Goal: Information Seeking & Learning: Learn about a topic

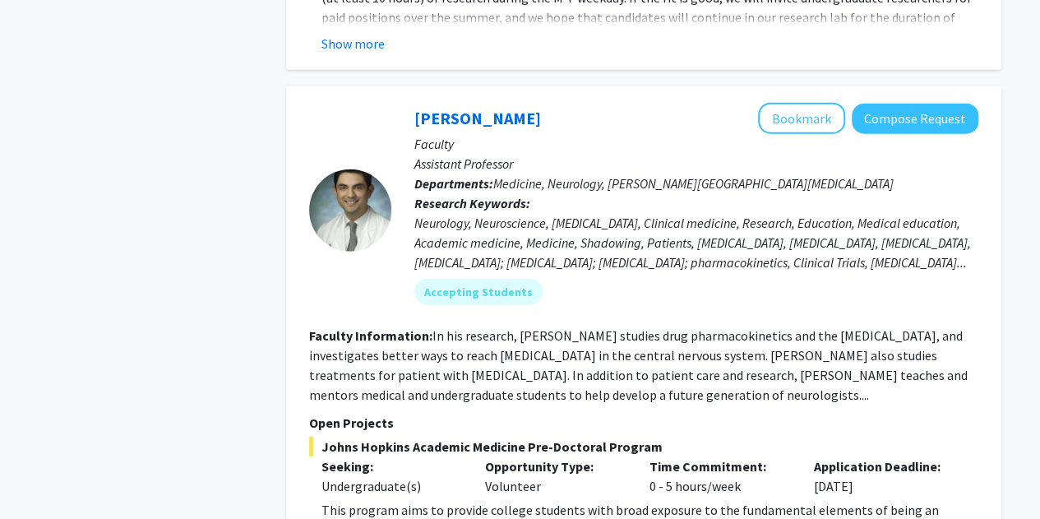
scroll to position [5305, 0]
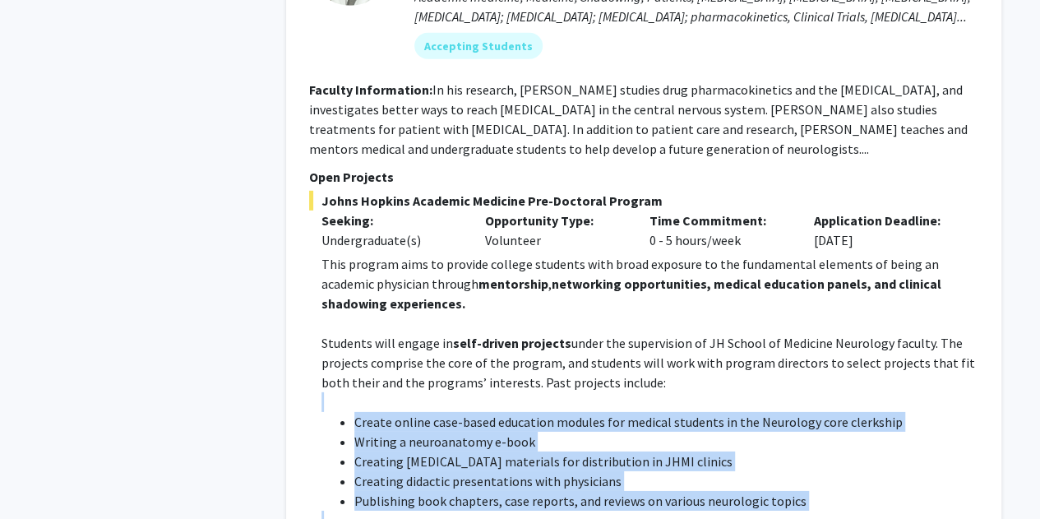
drag, startPoint x: 735, startPoint y: 406, endPoint x: 518, endPoint y: 225, distance: 282.5
click at [518, 392] on p at bounding box center [649, 402] width 657 height 20
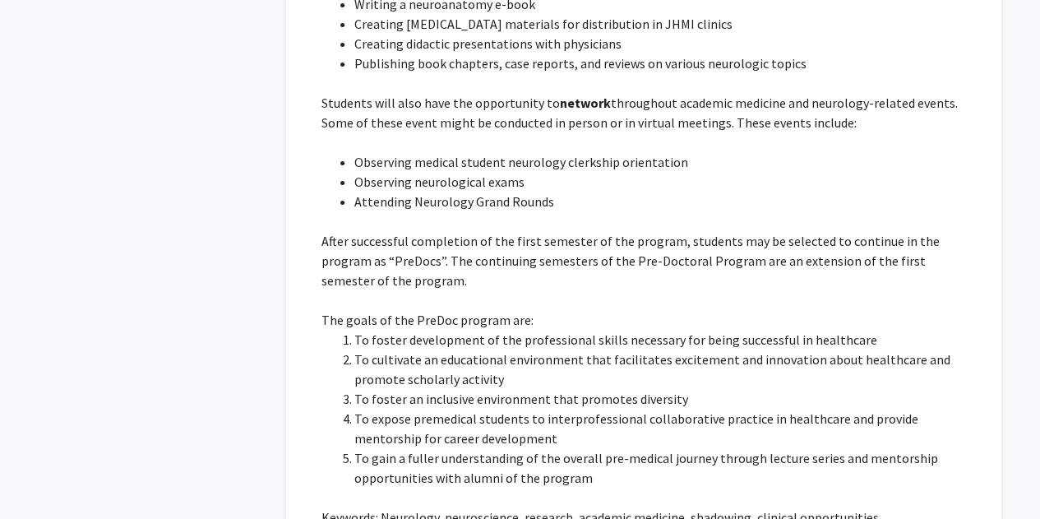
scroll to position [5971, 0]
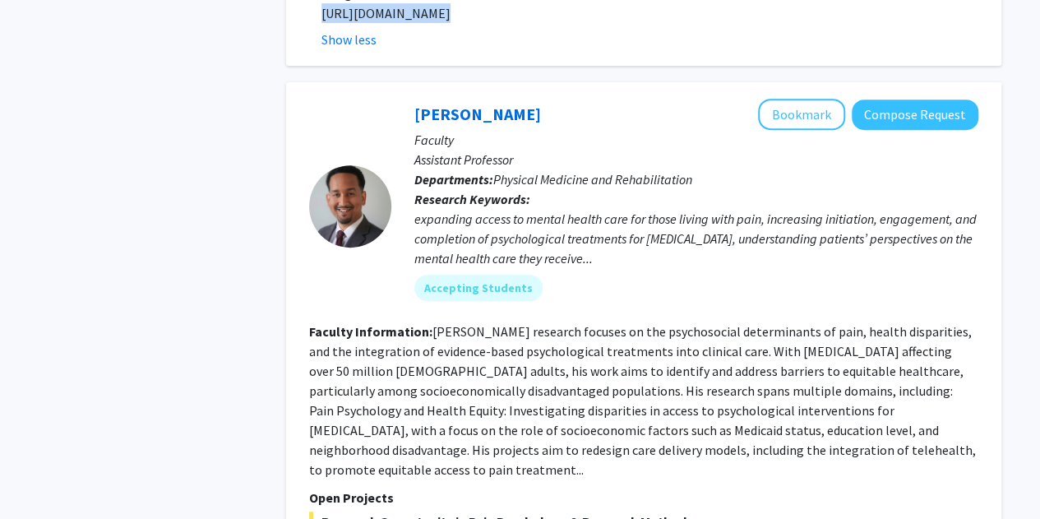
scroll to position [6552, 0]
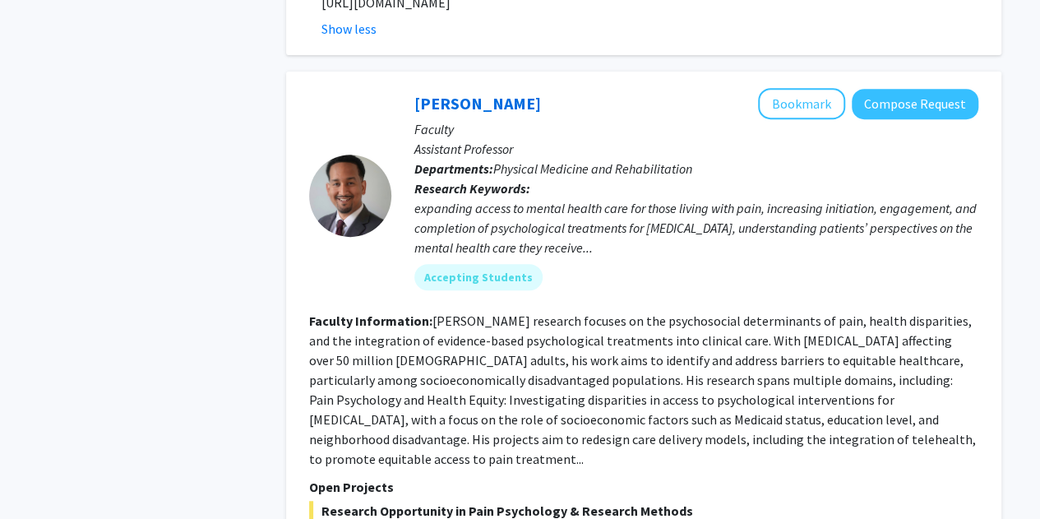
click at [453, 311] on section "Faculty Information: [PERSON_NAME] research focuses on the psychosocial determi…" at bounding box center [643, 390] width 669 height 158
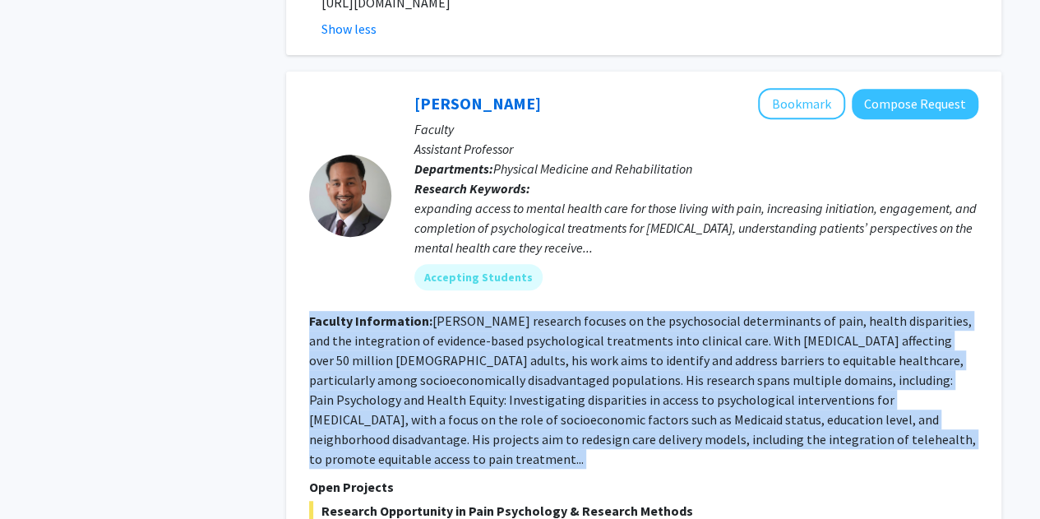
click at [453, 311] on section "Faculty Information: [PERSON_NAME] research focuses on the psychosocial determi…" at bounding box center [643, 390] width 669 height 158
click at [424, 312] on fg-read-more "[PERSON_NAME] research focuses on the psychosocial determinants of pain, health…" at bounding box center [642, 389] width 667 height 155
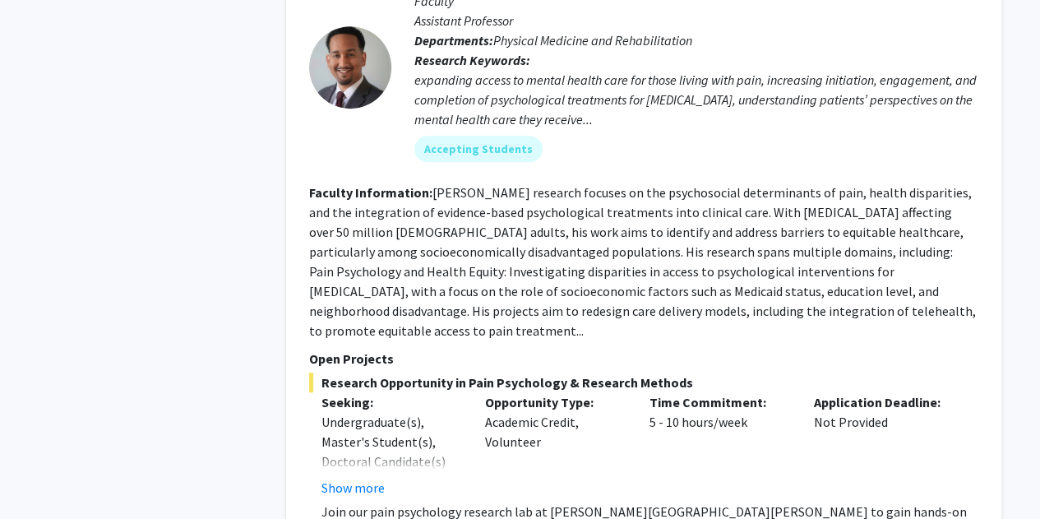
scroll to position [6681, 0]
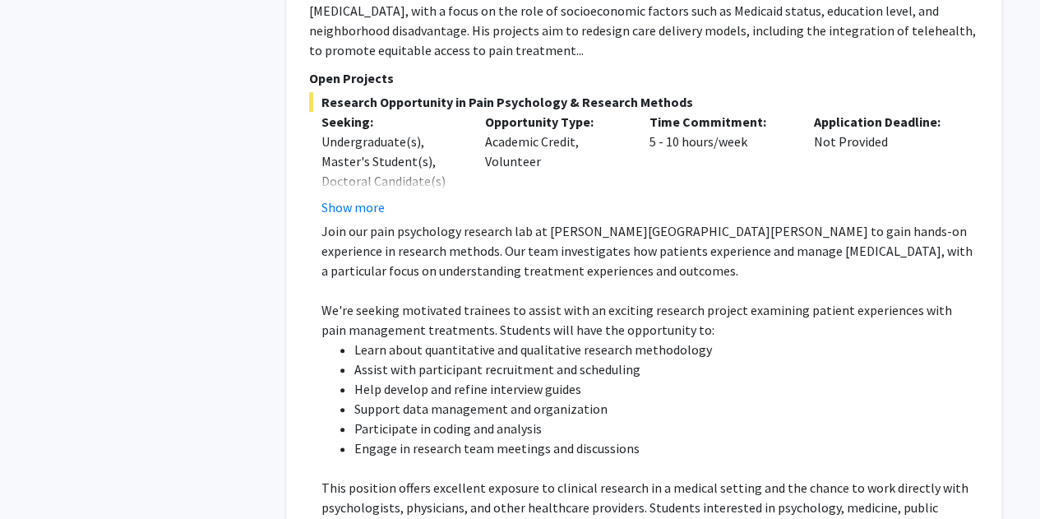
click at [500, 478] on p "This position offers excellent exposure to clinical research in a medical setti…" at bounding box center [649, 517] width 657 height 79
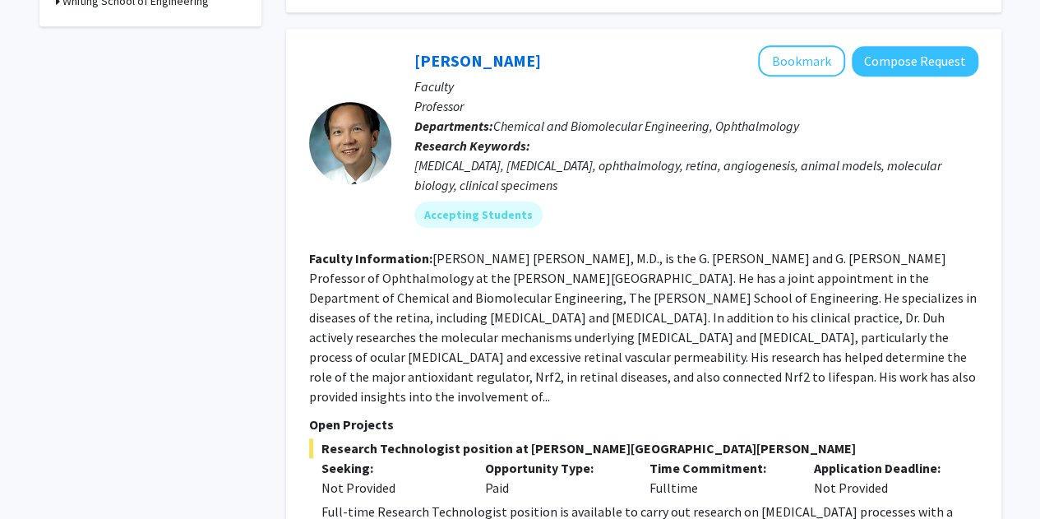
scroll to position [728, 0]
click at [500, 307] on section "Faculty Information: [PERSON_NAME] [PERSON_NAME], M.D., is the G. [PERSON_NAME]…" at bounding box center [643, 328] width 669 height 158
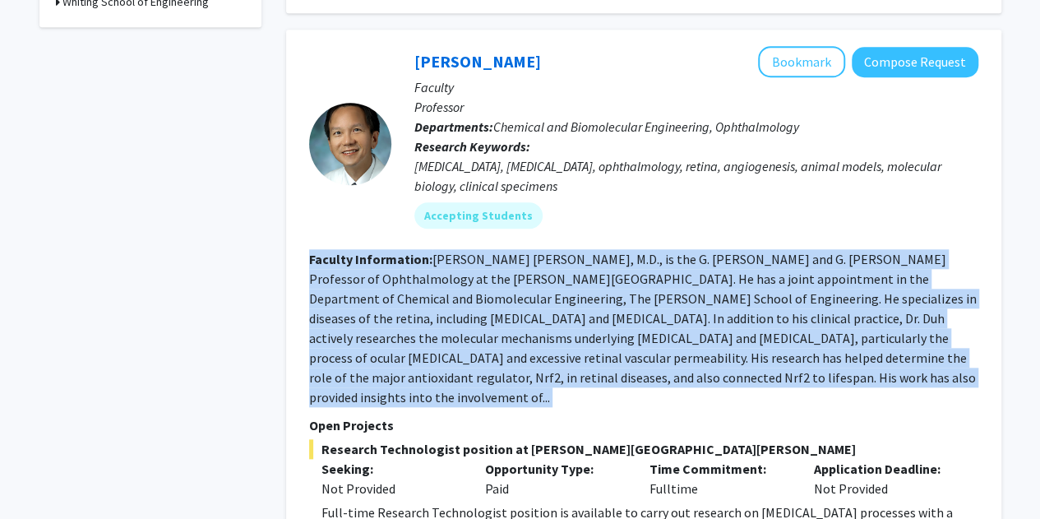
click at [500, 307] on section "Faculty Information: [PERSON_NAME] [PERSON_NAME], M.D., is the G. [PERSON_NAME]…" at bounding box center [643, 328] width 669 height 158
click at [432, 295] on fg-read-more "[PERSON_NAME] [PERSON_NAME], M.D., is the G. [PERSON_NAME] and G. [PERSON_NAME]…" at bounding box center [642, 328] width 667 height 155
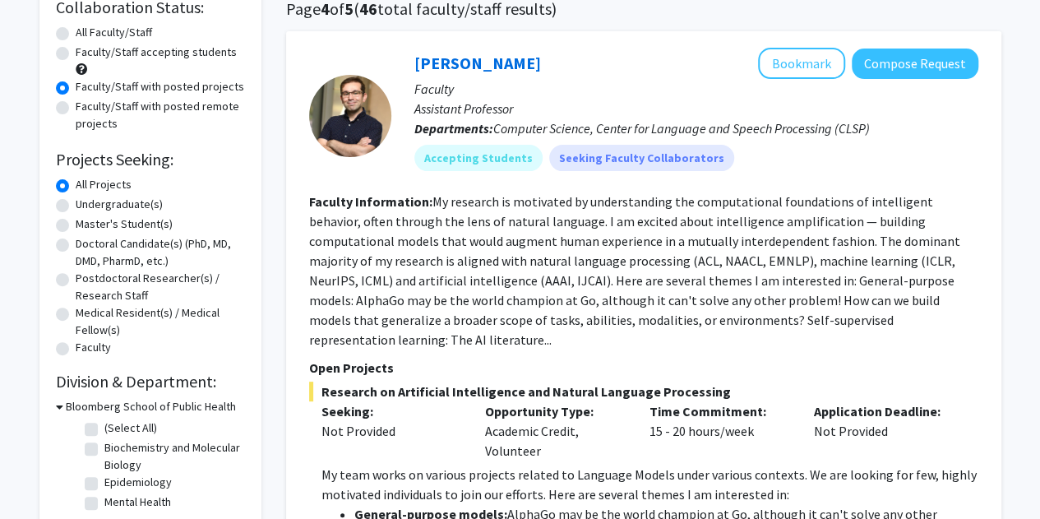
scroll to position [133, 0]
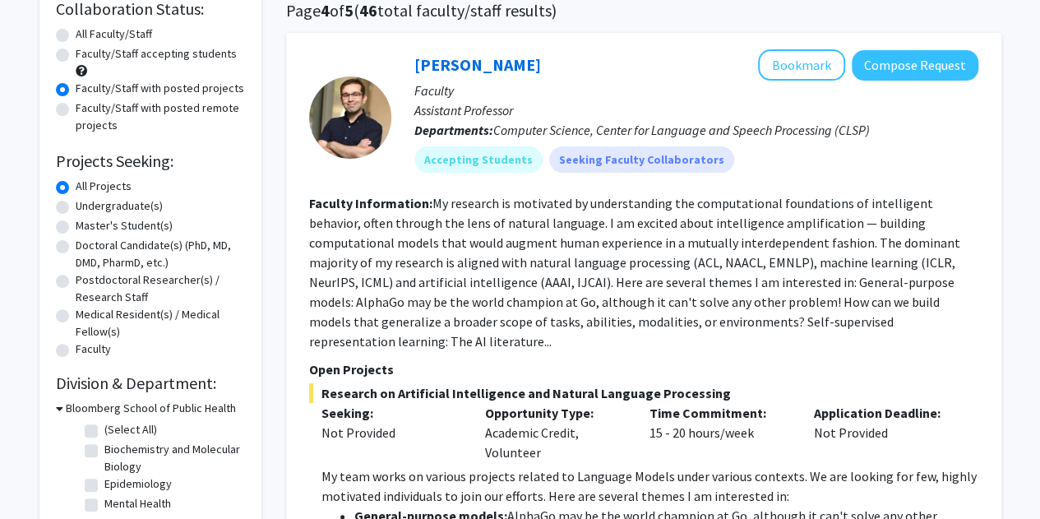
click at [430, 289] on fg-read-more "My research is motivated by understanding the computational foundations of inte…" at bounding box center [634, 272] width 651 height 155
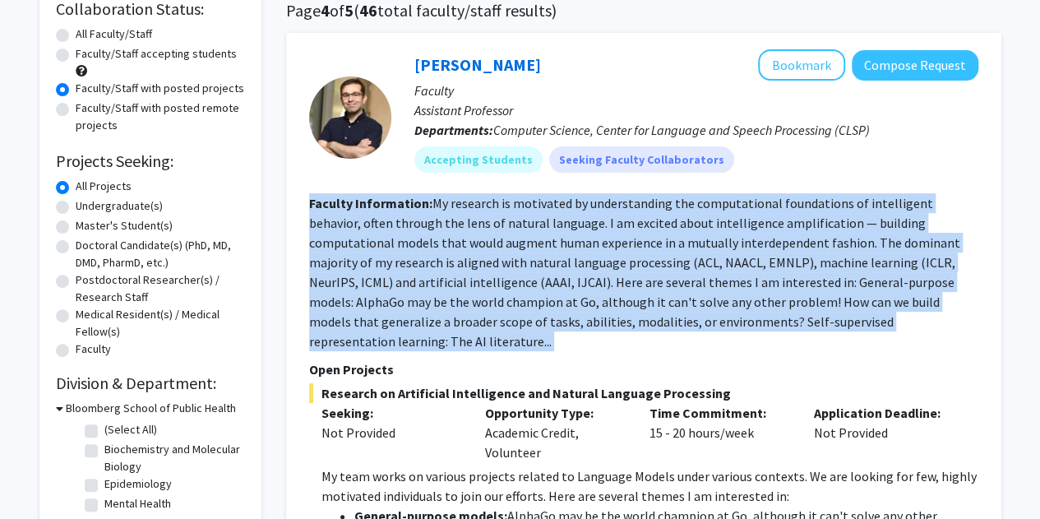
click at [430, 289] on fg-read-more "My research is motivated by understanding the computational foundations of inte…" at bounding box center [634, 272] width 651 height 155
click at [365, 279] on fg-read-more "My research is motivated by understanding the computational foundations of inte…" at bounding box center [634, 272] width 651 height 155
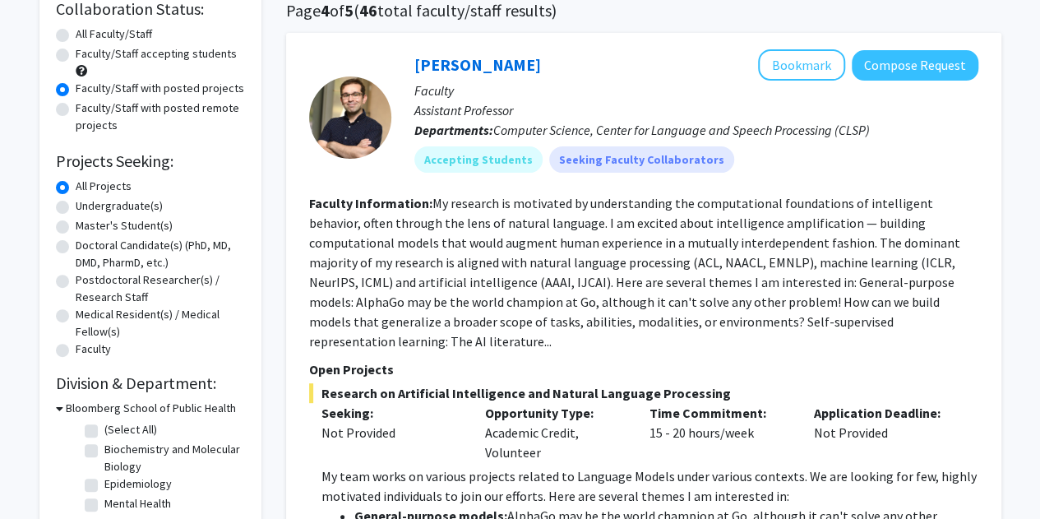
scroll to position [326, 0]
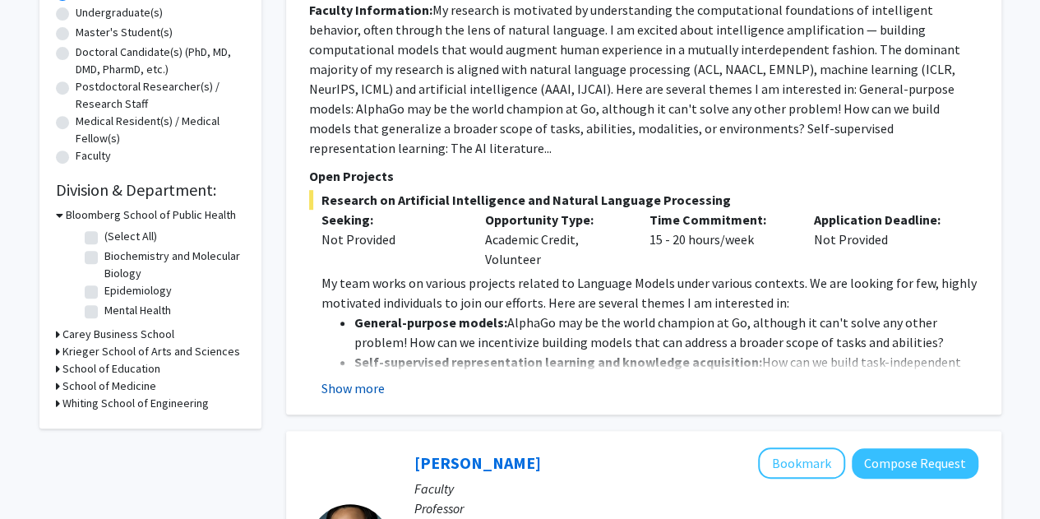
click at [358, 378] on button "Show more" at bounding box center [352, 388] width 63 height 20
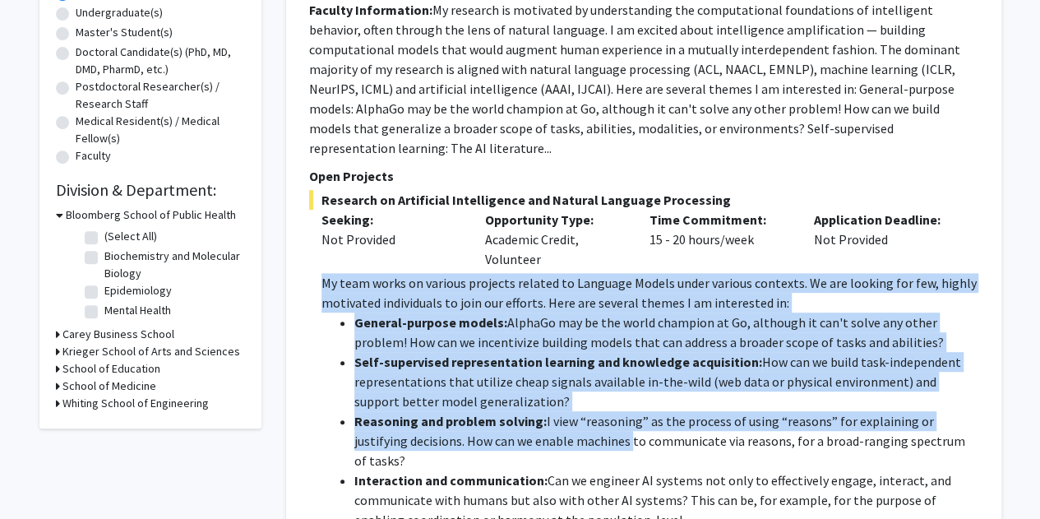
drag, startPoint x: 570, startPoint y: 418, endPoint x: 301, endPoint y: 259, distance: 312.8
click at [301, 259] on div "[PERSON_NAME] Bookmark Compose Request Faculty Assistant Professor Departments:…" at bounding box center [643, 275] width 715 height 871
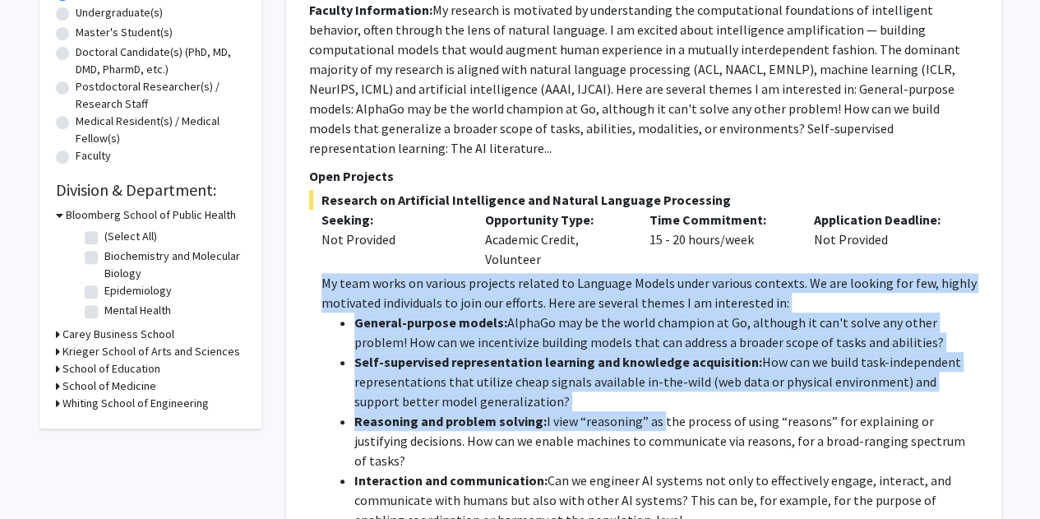
drag, startPoint x: 301, startPoint y: 259, endPoint x: 652, endPoint y: 408, distance: 381.2
click at [652, 408] on div "[PERSON_NAME] Bookmark Compose Request Faculty Assistant Professor Departments:…" at bounding box center [643, 275] width 715 height 871
click at [652, 411] on li "Reasoning and problem solving: I view “reasoning” as the process of using “reas…" at bounding box center [666, 440] width 624 height 59
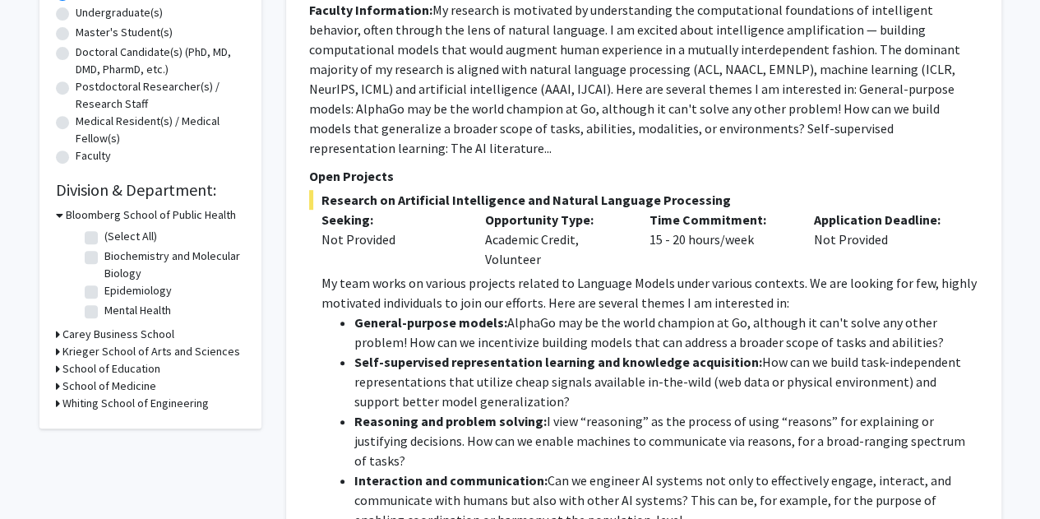
scroll to position [567, 0]
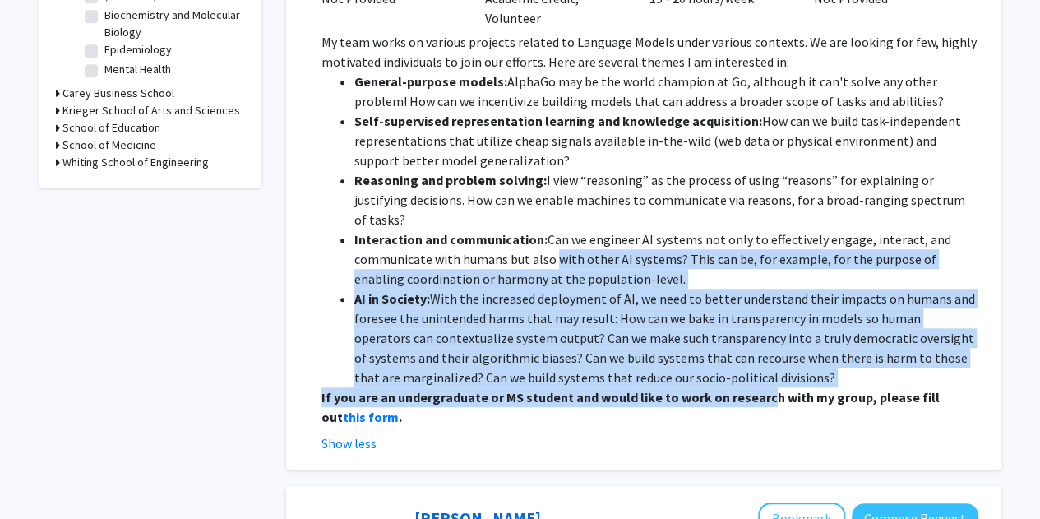
drag, startPoint x: 761, startPoint y: 354, endPoint x: 546, endPoint y: 223, distance: 252.4
click at [546, 223] on div "My team works on various projects related to Language Models under various cont…" at bounding box center [649, 229] width 657 height 395
click at [546, 229] on li "Interaction and communication: Can we engineer AI systems not only to effective…" at bounding box center [666, 258] width 624 height 59
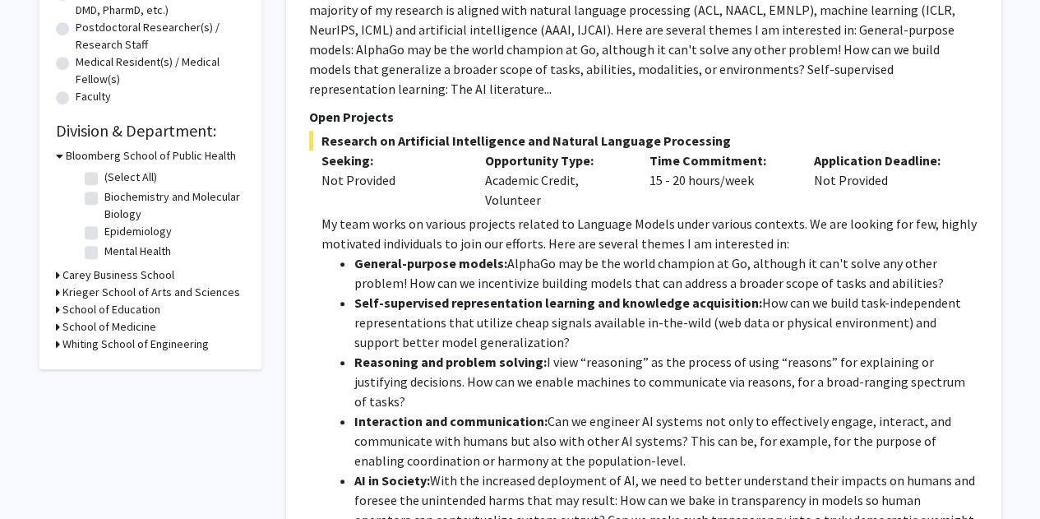
scroll to position [363, 0]
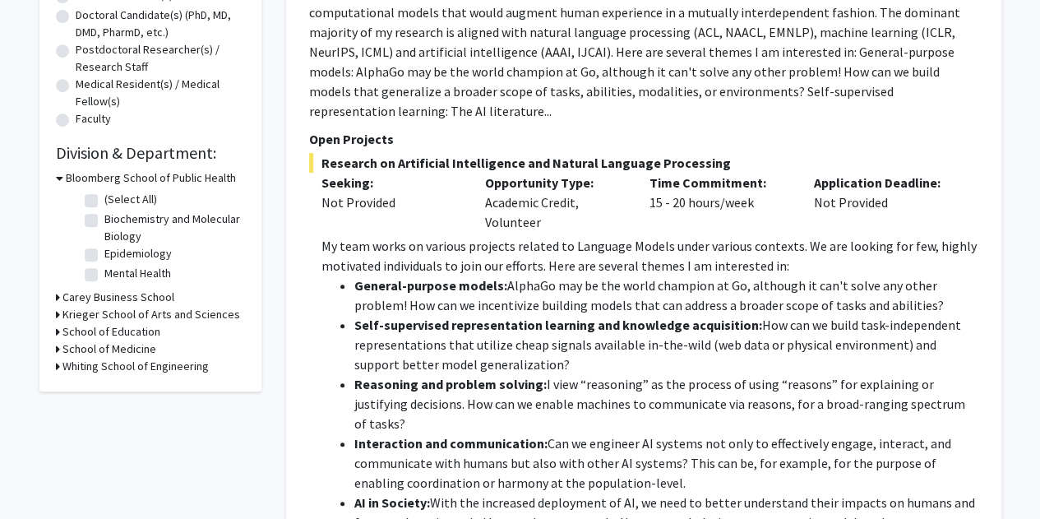
drag, startPoint x: 321, startPoint y: 232, endPoint x: 648, endPoint y: 363, distance: 352.3
click at [648, 363] on div "My team works on various projects related to Language Models under various cont…" at bounding box center [649, 433] width 657 height 395
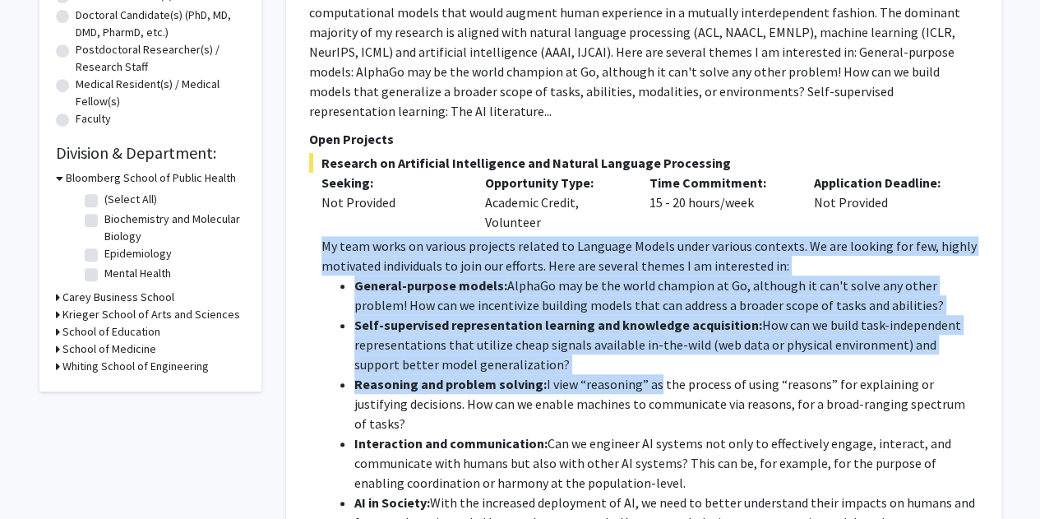
click at [648, 374] on li "Reasoning and problem solving: I view “reasoning” as the process of using “reas…" at bounding box center [666, 403] width 624 height 59
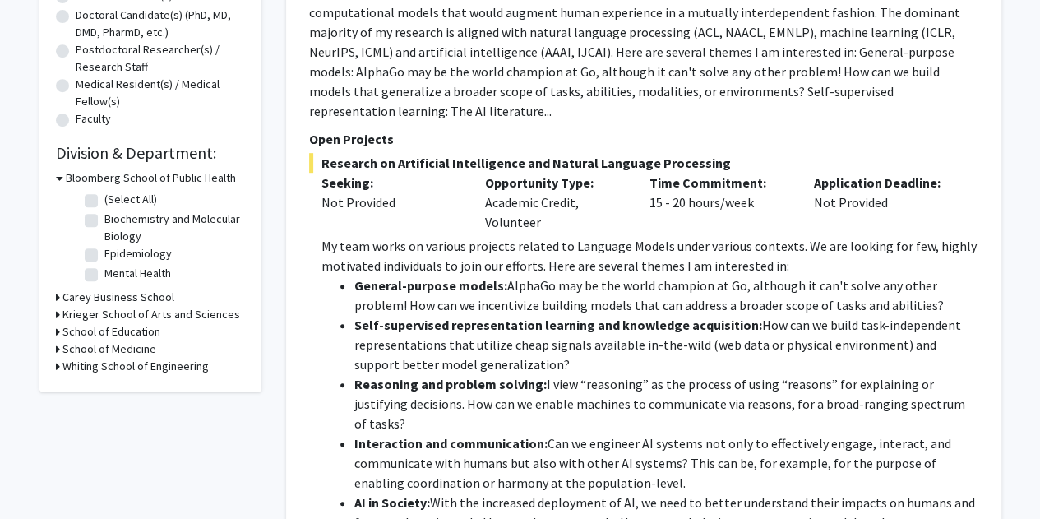
click at [614, 316] on strong "Self-supervised representation learning and knowledge acquisition:" at bounding box center [558, 324] width 408 height 16
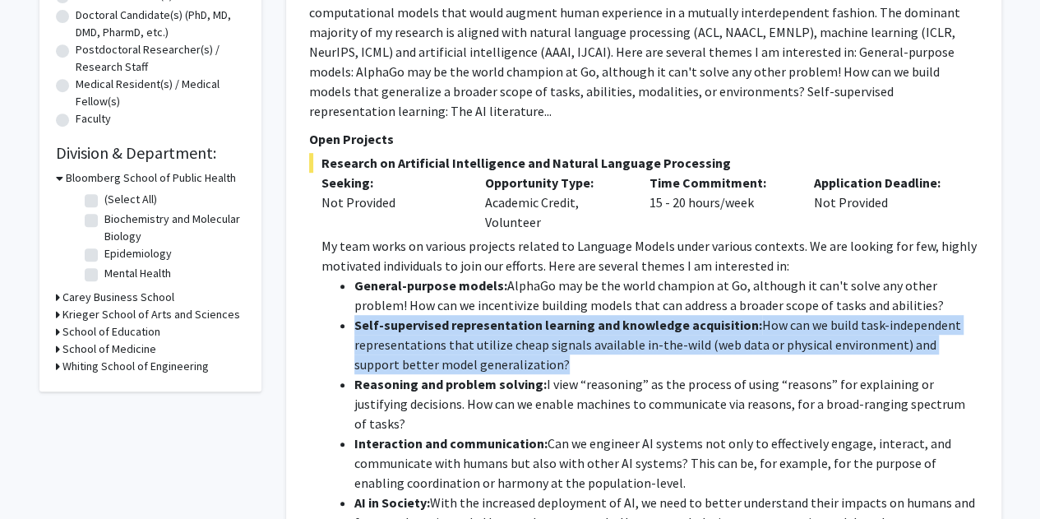
click at [614, 316] on strong "Self-supervised representation learning and knowledge acquisition:" at bounding box center [558, 324] width 408 height 16
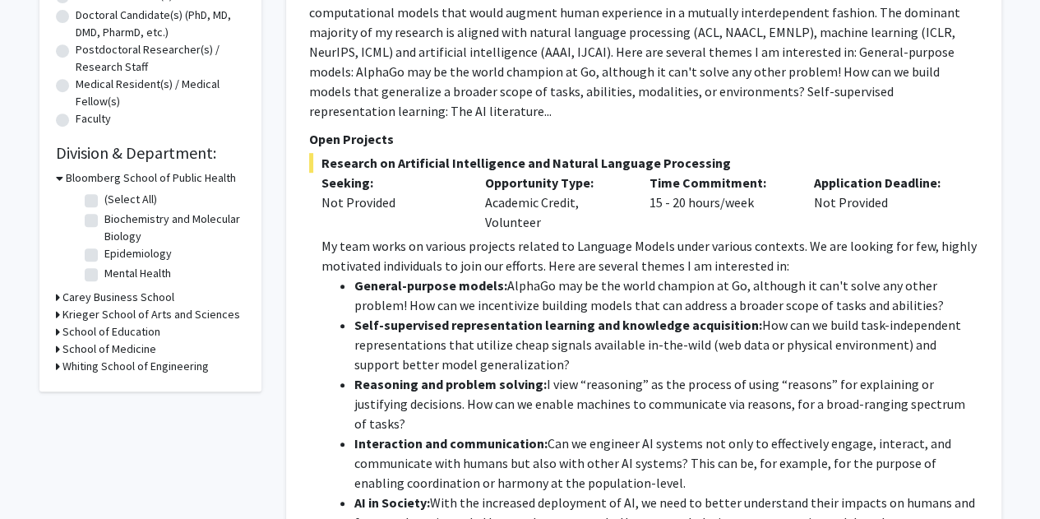
click at [560, 255] on p "My team works on various projects related to Language Models under various cont…" at bounding box center [649, 255] width 657 height 39
click at [646, 248] on p "My team works on various projects related to Language Models under various cont…" at bounding box center [649, 255] width 657 height 39
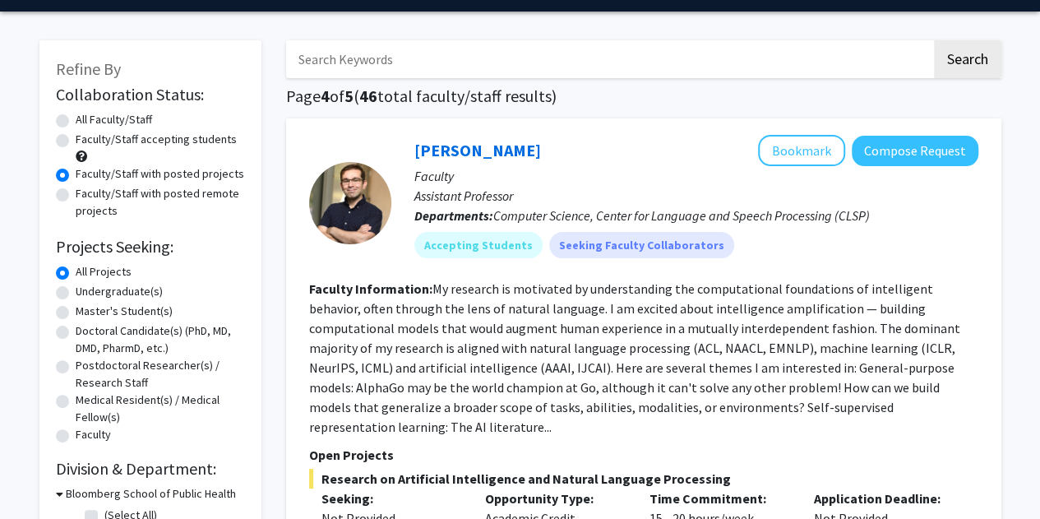
scroll to position [0, 0]
